Goal: Task Accomplishment & Management: Manage account settings

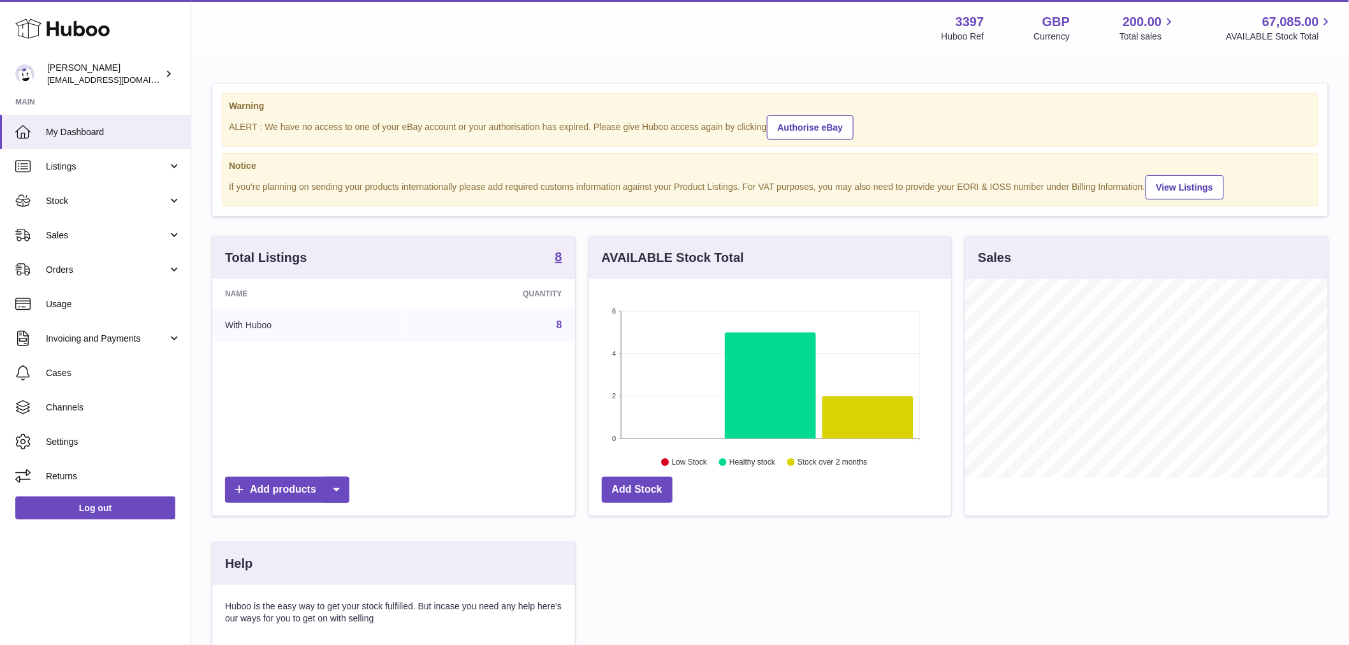
scroll to position [199, 366]
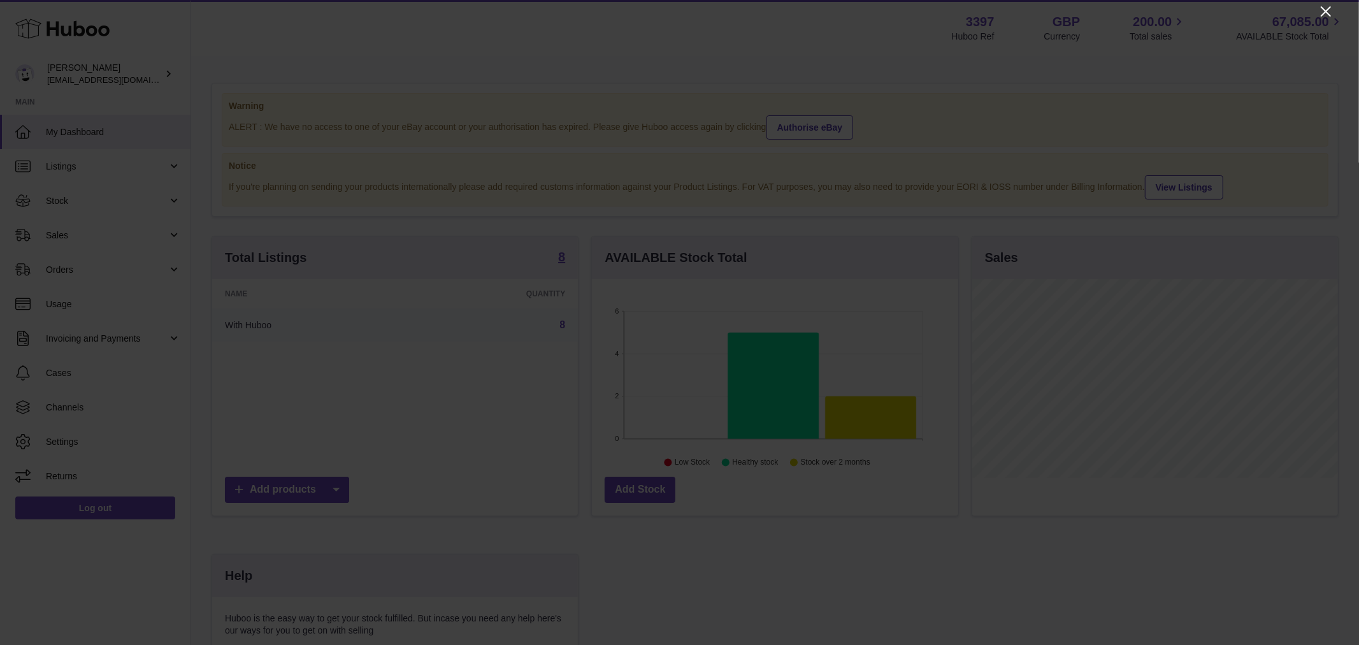
click at [1330, 10] on icon "Close" at bounding box center [1326, 11] width 15 height 15
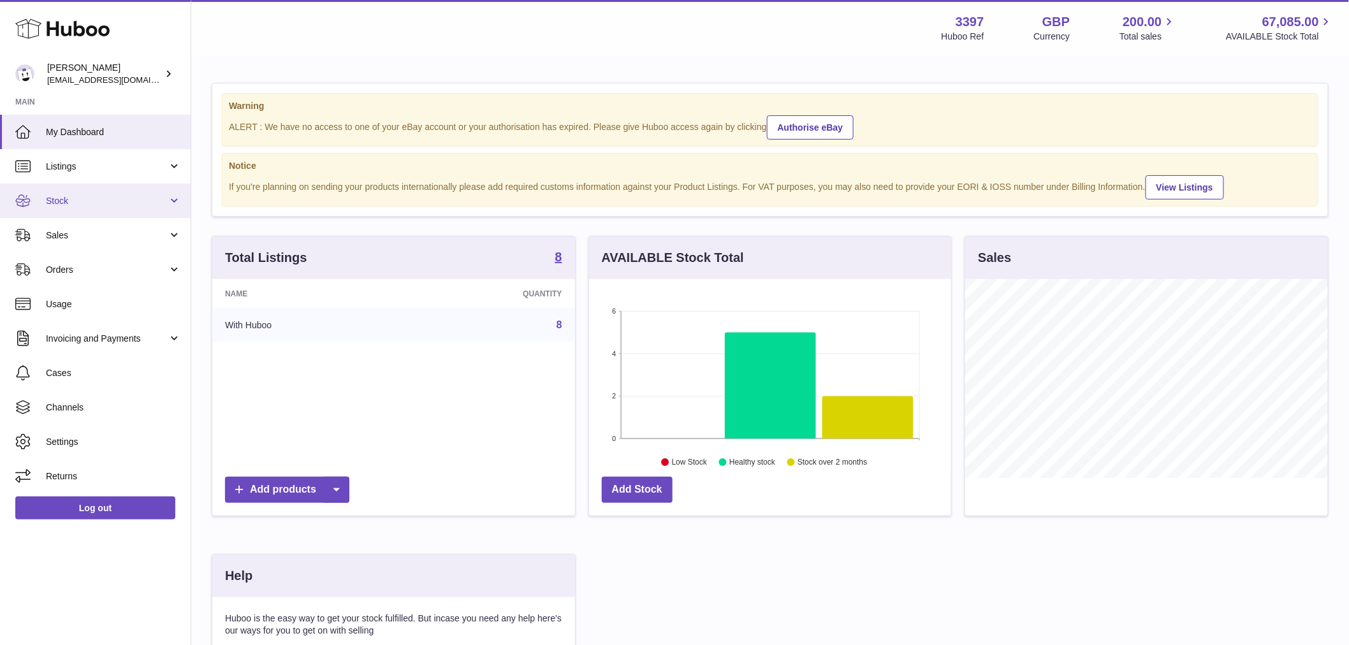
click at [117, 198] on span "Stock" at bounding box center [107, 201] width 122 height 12
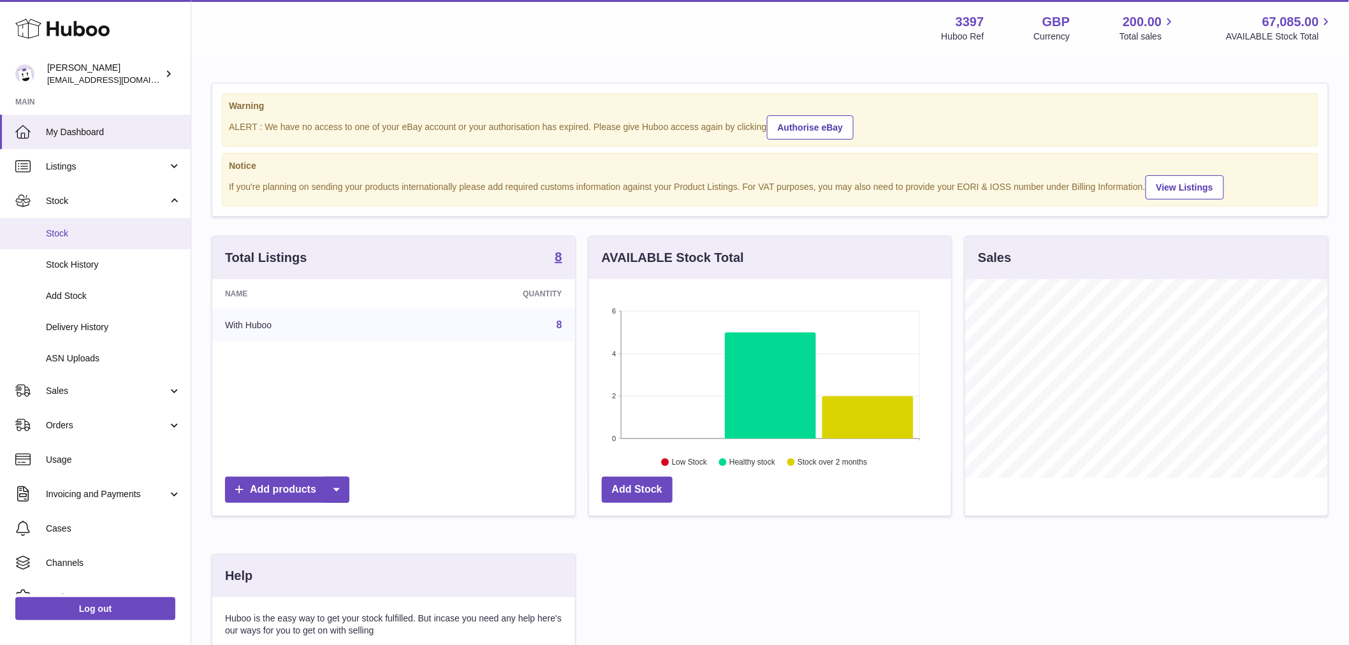
click at [115, 232] on span "Stock" at bounding box center [113, 234] width 135 height 12
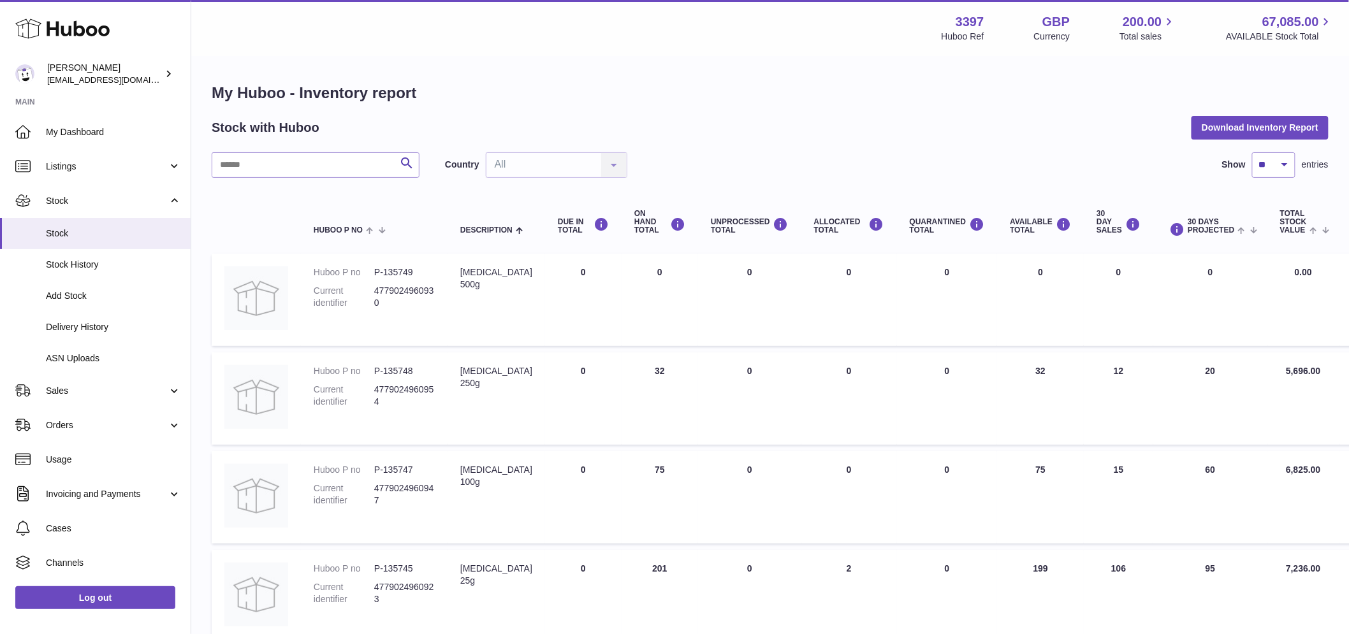
click at [817, 478] on td "ALLOCATED Total 0" at bounding box center [849, 497] width 96 height 92
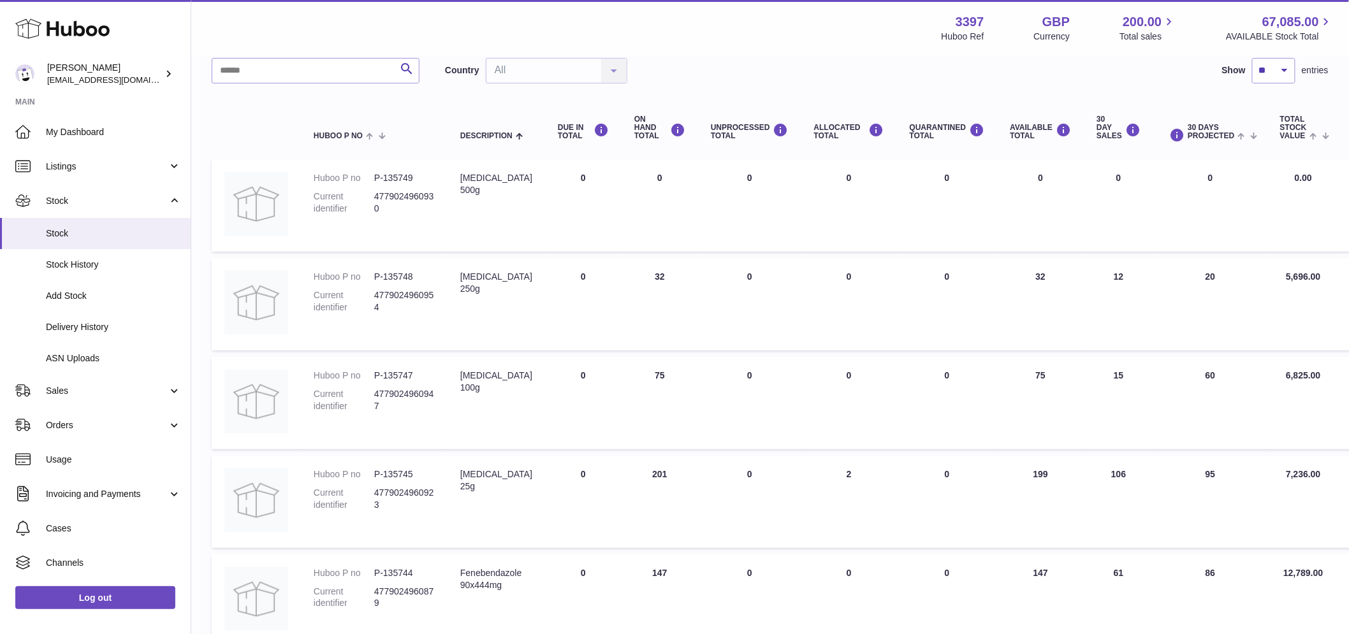
scroll to position [141, 0]
